Goal: Find specific page/section: Find specific page/section

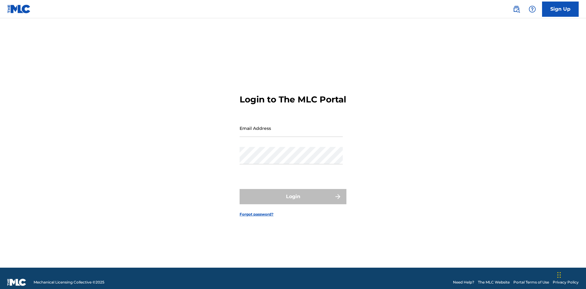
scroll to position [8, 0]
click at [291, 125] on input "Email Address" at bounding box center [290, 128] width 103 height 17
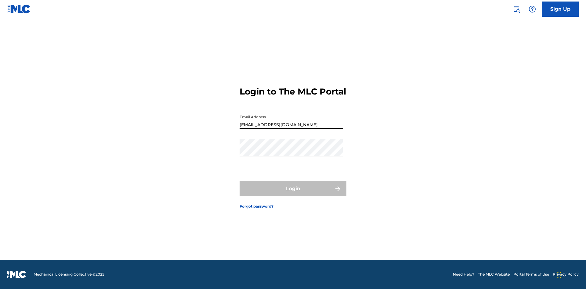
type input "[EMAIL_ADDRESS][DOMAIN_NAME]"
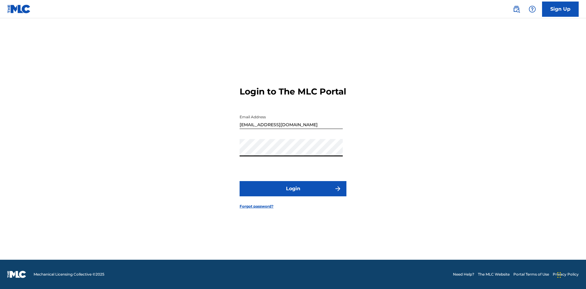
click at [293, 194] on button "Login" at bounding box center [292, 188] width 107 height 15
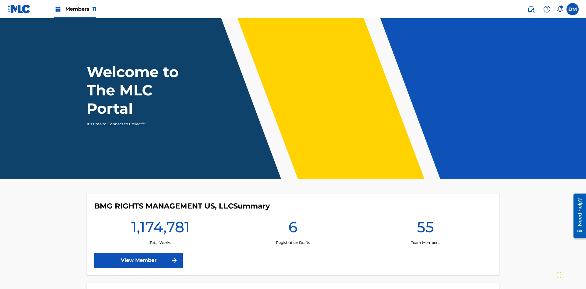
scroll to position [26, 0]
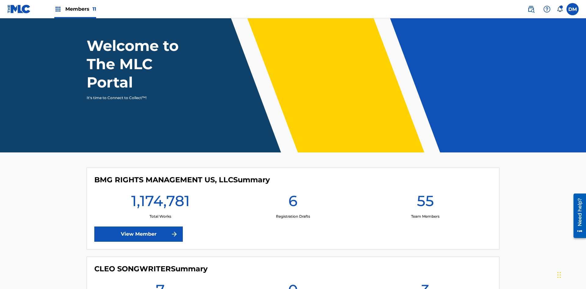
click at [75, 9] on span "Members 11" at bounding box center [80, 8] width 31 height 7
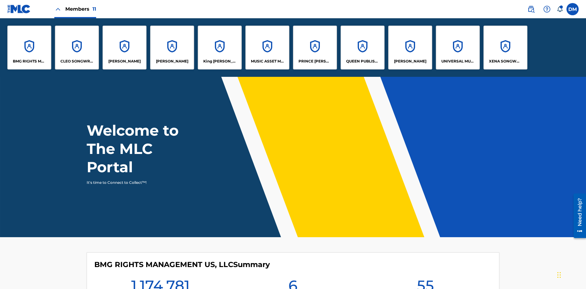
scroll to position [0, 0]
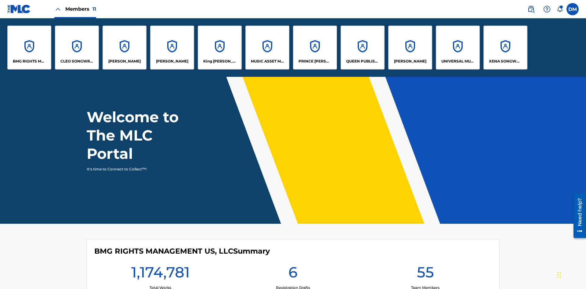
click at [457, 61] on p "UNIVERSAL MUSIC PUB GROUP" at bounding box center [457, 61] width 33 height 5
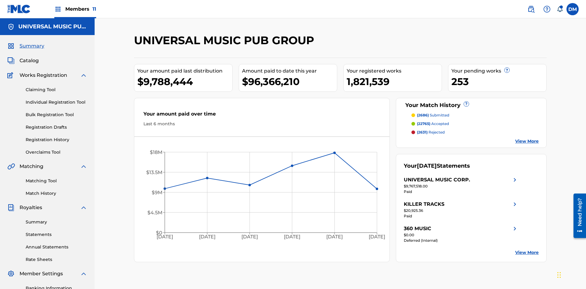
click at [29, 57] on span "Catalog" at bounding box center [29, 60] width 19 height 7
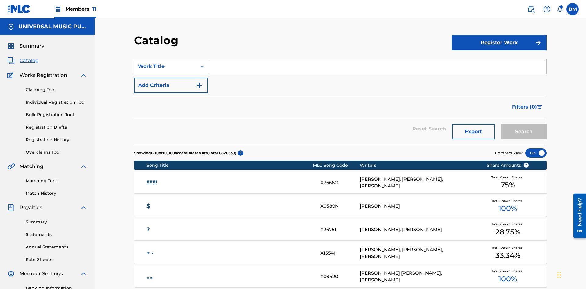
click at [524, 103] on span "Filters ( 0 )" at bounding box center [524, 106] width 25 height 7
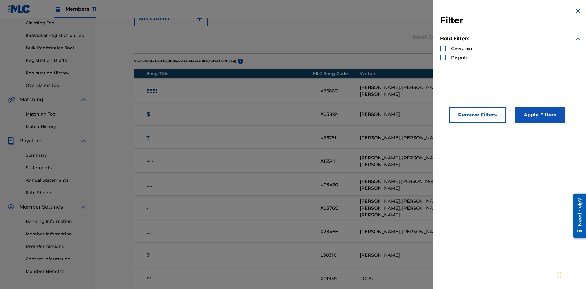
click at [443, 48] on div "Search Form" at bounding box center [442, 48] width 5 height 5
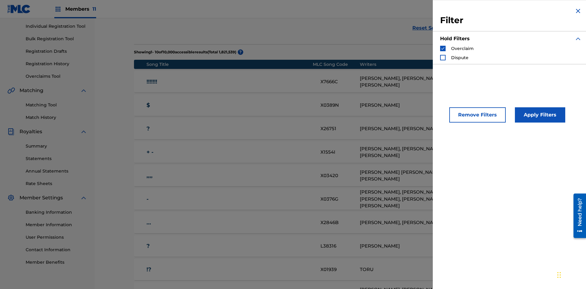
scroll to position [89, 0]
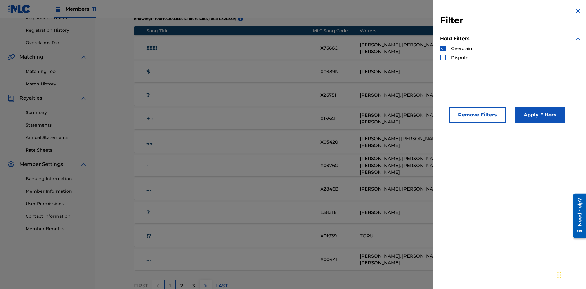
click at [539, 115] on button "Apply Filters" at bounding box center [540, 114] width 50 height 15
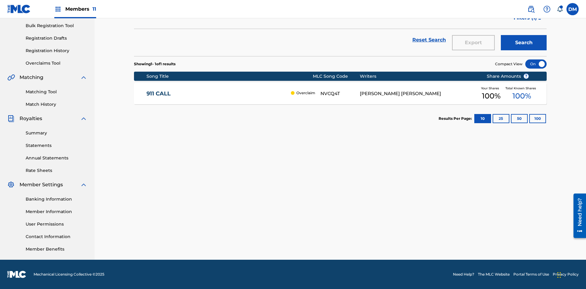
click at [525, 22] on span "Filters ( 1 )" at bounding box center [524, 17] width 23 height 7
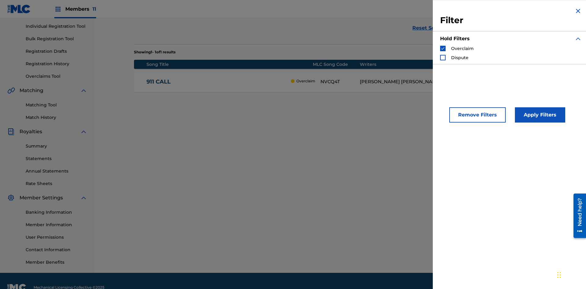
click at [443, 48] on img "Search Form" at bounding box center [442, 48] width 4 height 4
click at [443, 58] on div "Search Form" at bounding box center [442, 57] width 5 height 5
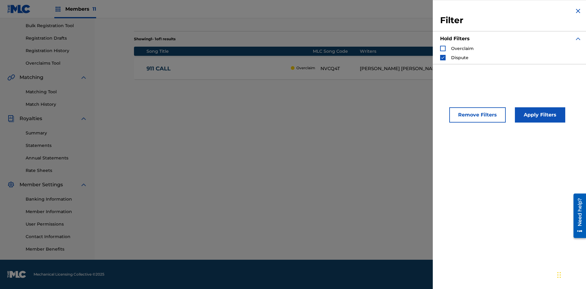
click at [539, 115] on button "Apply Filters" at bounding box center [540, 114] width 50 height 15
